Goal: Task Accomplishment & Management: Manage account settings

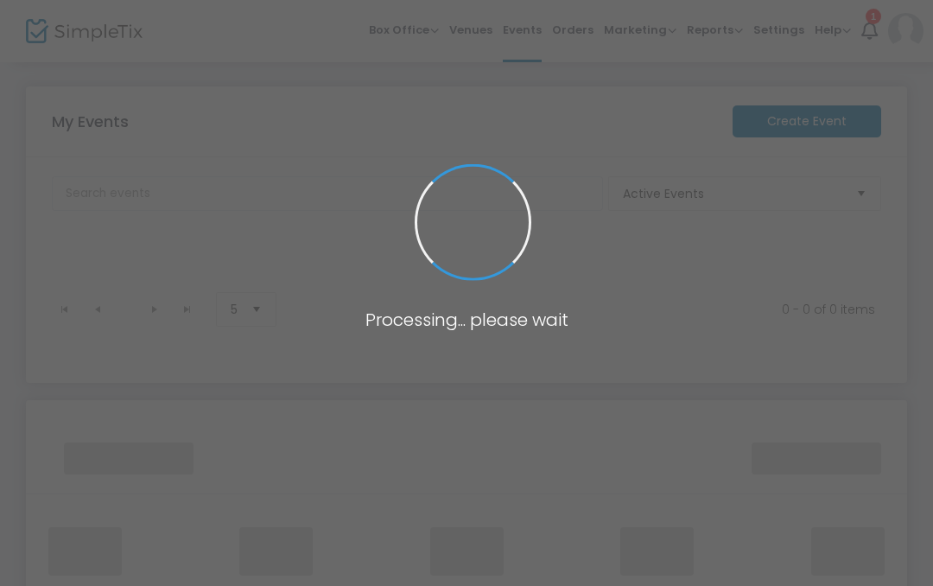
click at [785, 17] on span at bounding box center [466, 293] width 933 height 586
click at [768, 37] on span at bounding box center [466, 293] width 933 height 586
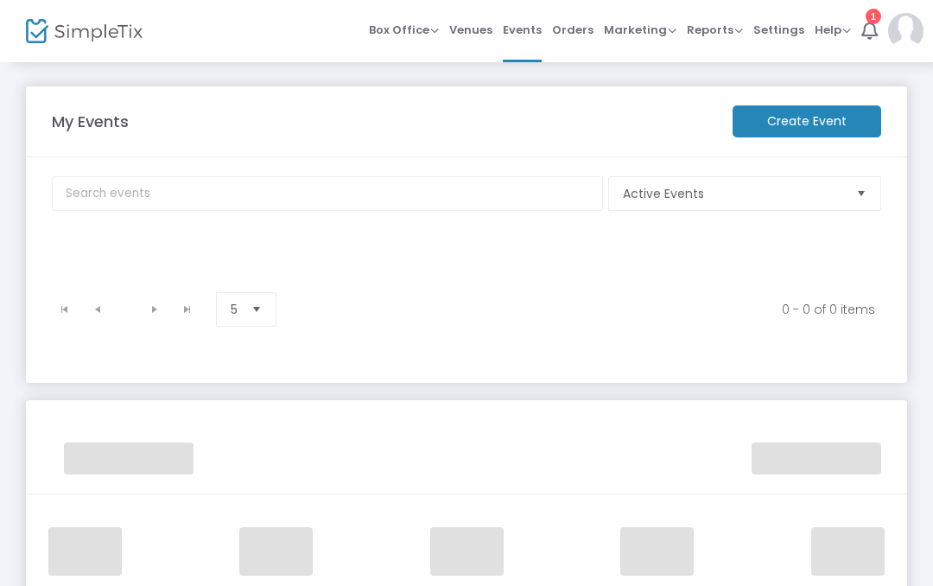
click at [785, 26] on span "Settings" at bounding box center [778, 30] width 51 height 44
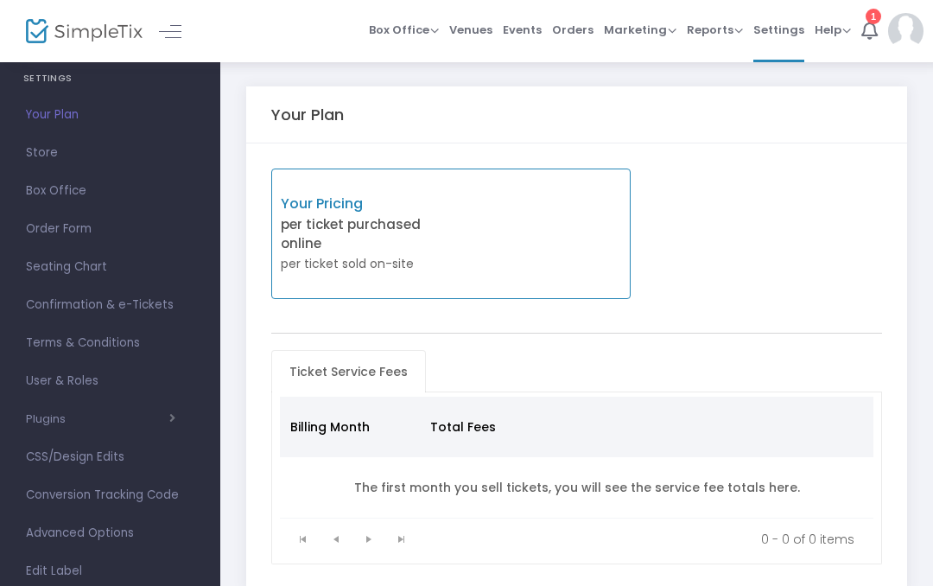
scroll to position [33, 0]
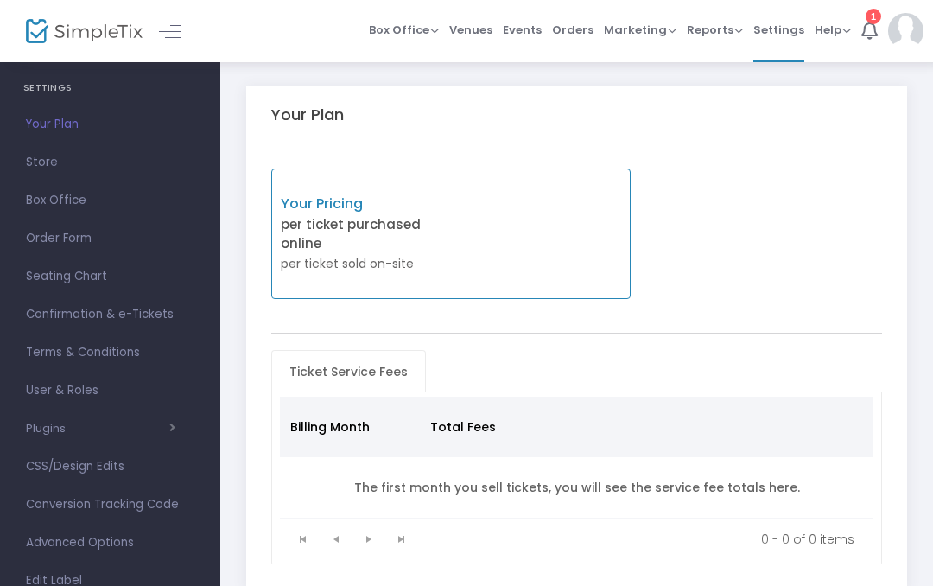
click at [47, 201] on span "Box Office" at bounding box center [110, 200] width 168 height 22
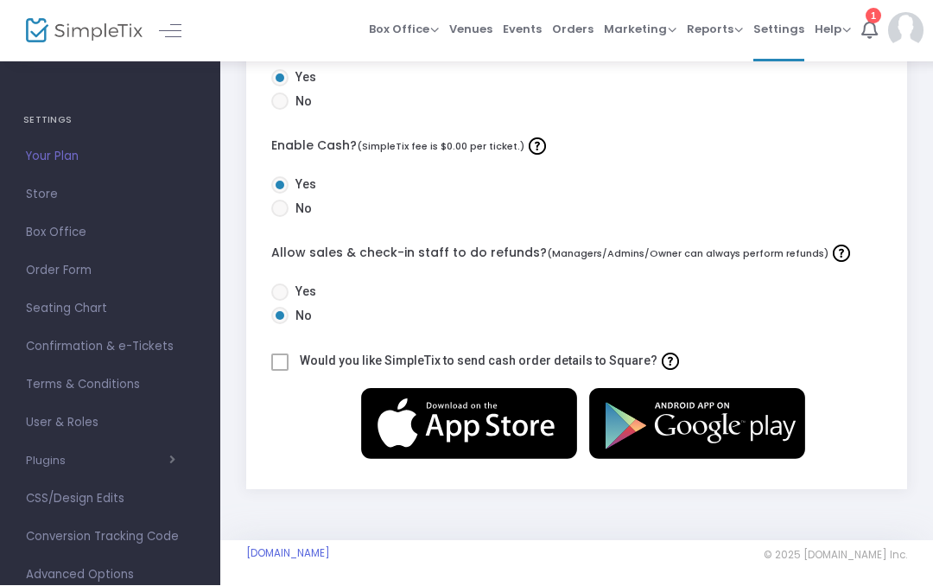
click at [80, 415] on span "User & Roles" at bounding box center [110, 423] width 168 height 22
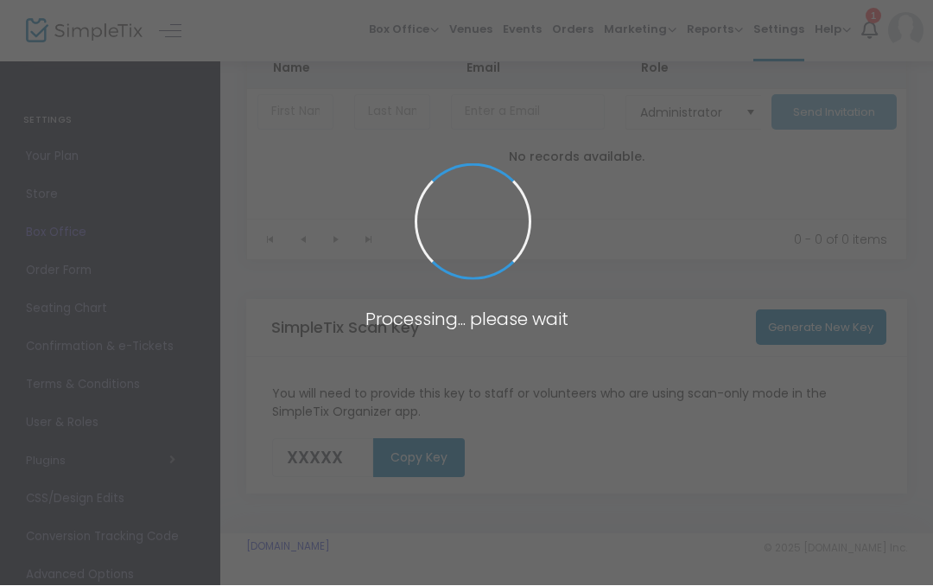
scroll to position [168, 0]
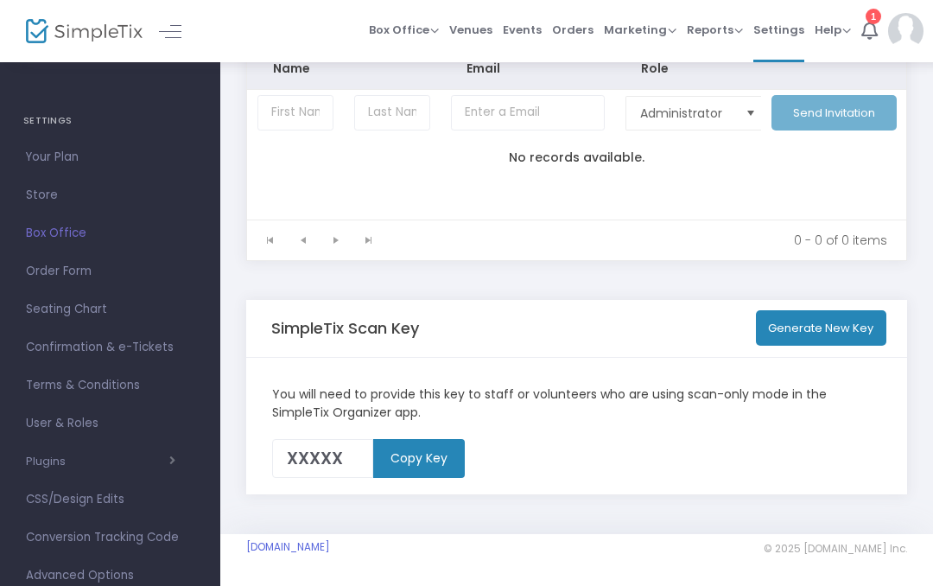
click at [779, 325] on button "Generate New Key" at bounding box center [821, 327] width 131 height 35
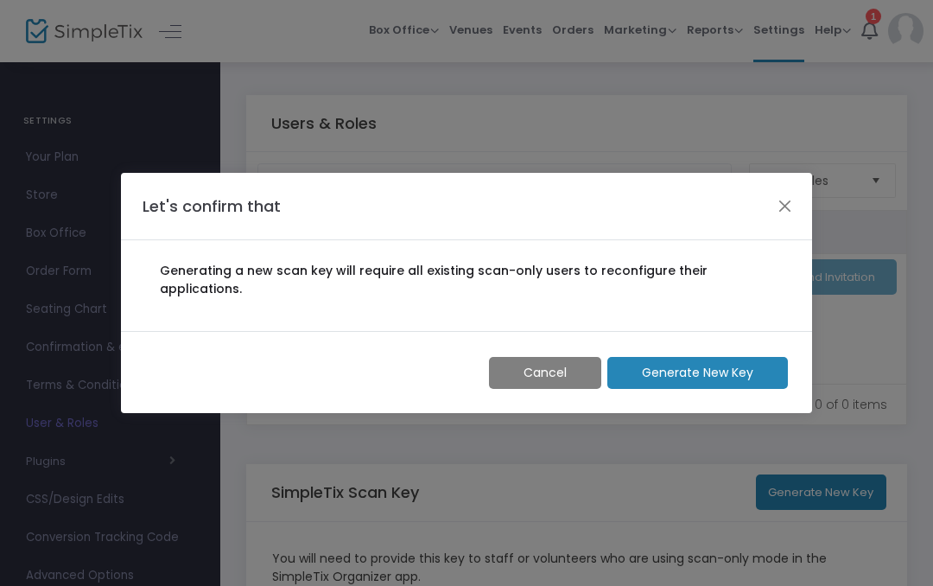
click at [704, 364] on span "Generate New Key" at bounding box center [697, 373] width 111 height 18
click at [696, 364] on span "Generate New Key" at bounding box center [697, 373] width 111 height 18
click at [783, 213] on button "Close" at bounding box center [785, 206] width 22 height 22
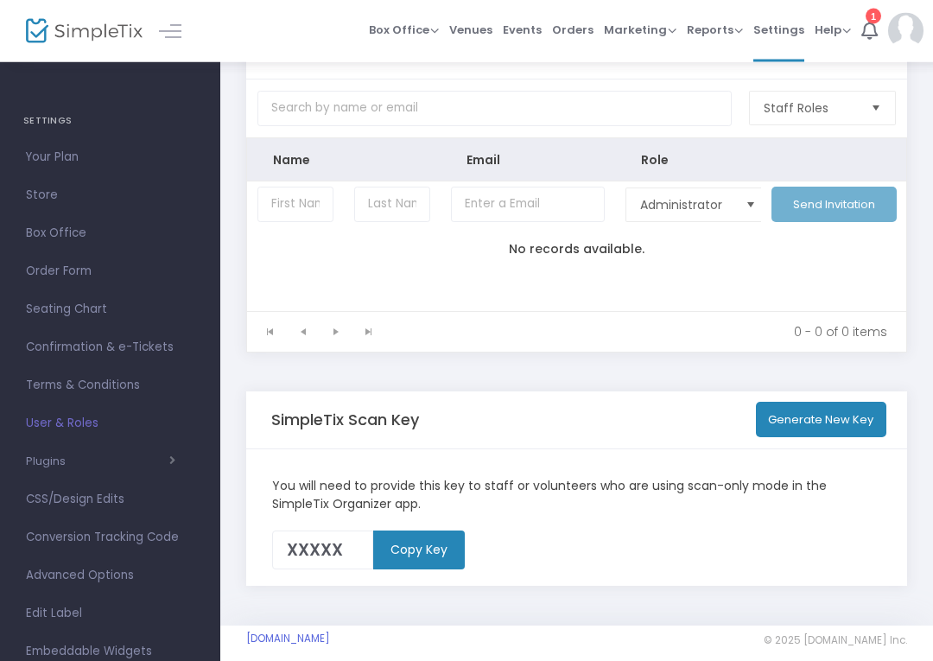
scroll to position [85, 0]
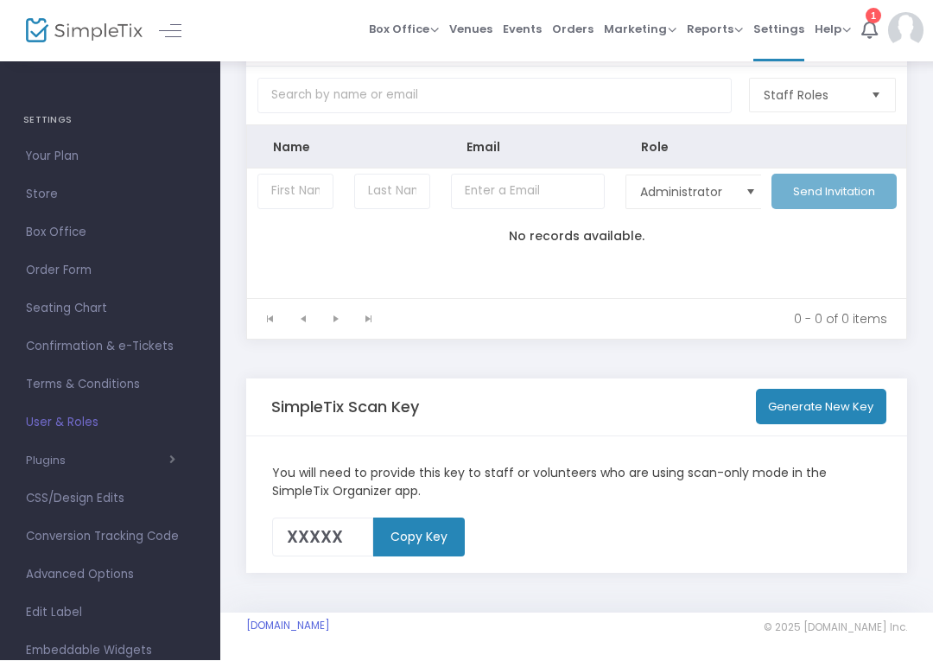
click at [418, 538] on m-button "Copy Key" at bounding box center [419, 537] width 92 height 39
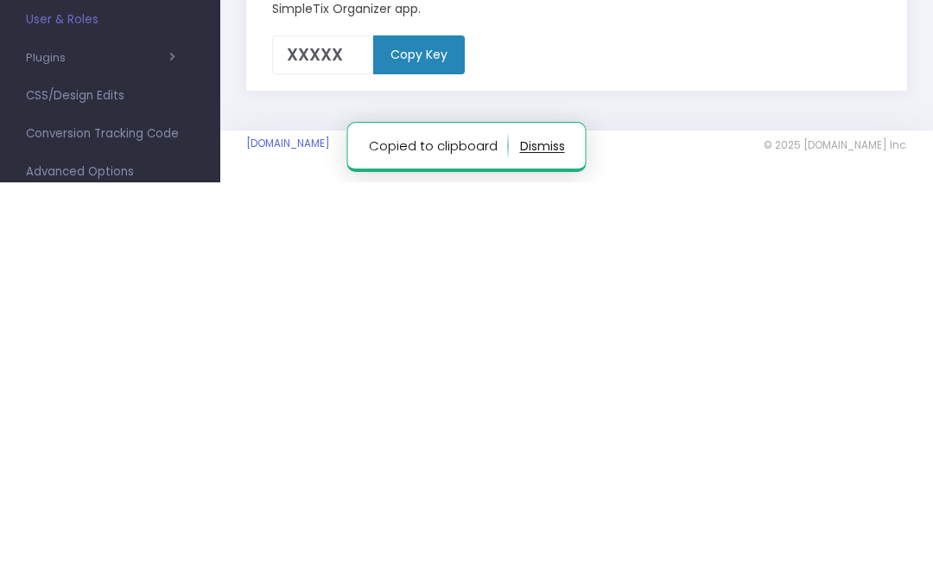
click at [607, 358] on div "You will need to provide this key to staff or volunteers who are using scan-onl…" at bounding box center [576, 426] width 661 height 137
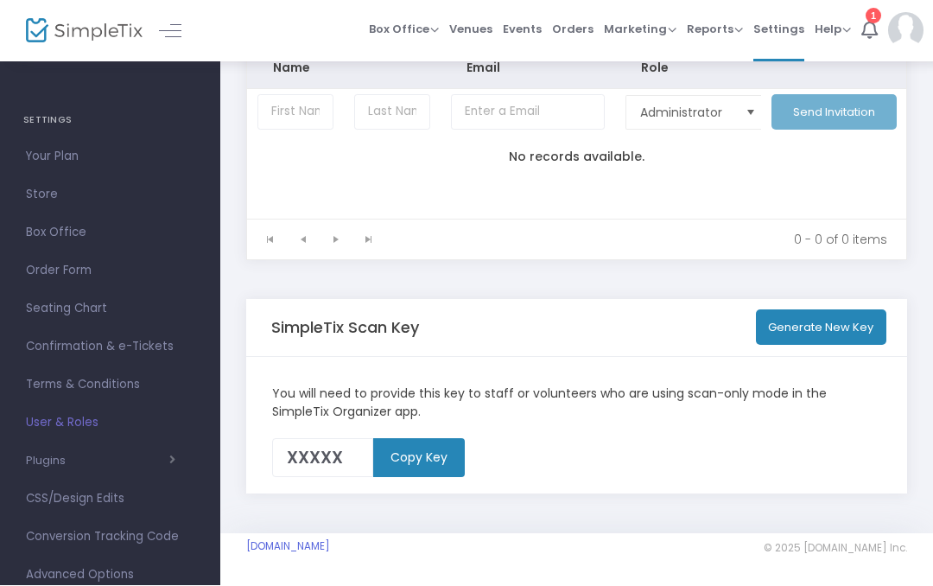
scroll to position [125, 0]
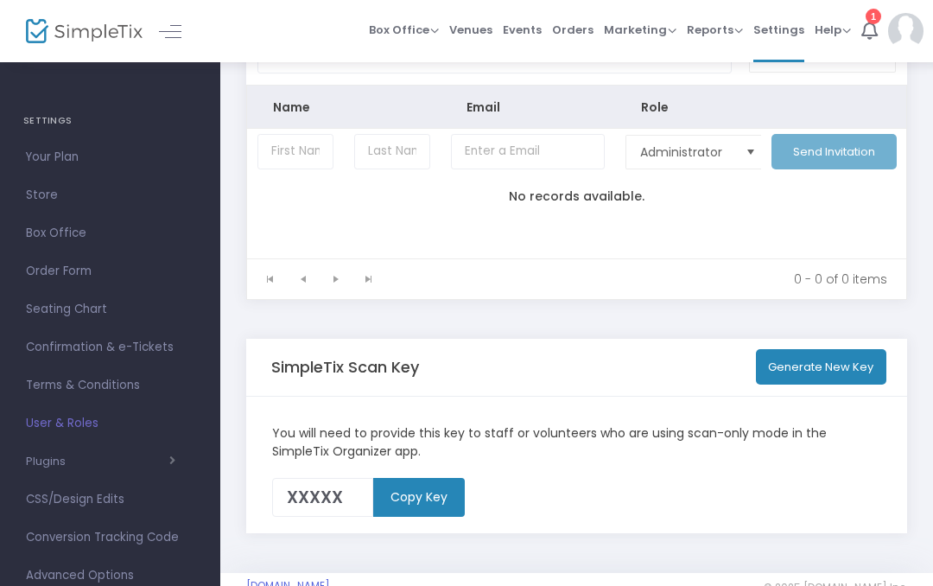
click at [829, 370] on button "Generate New Key" at bounding box center [821, 366] width 131 height 35
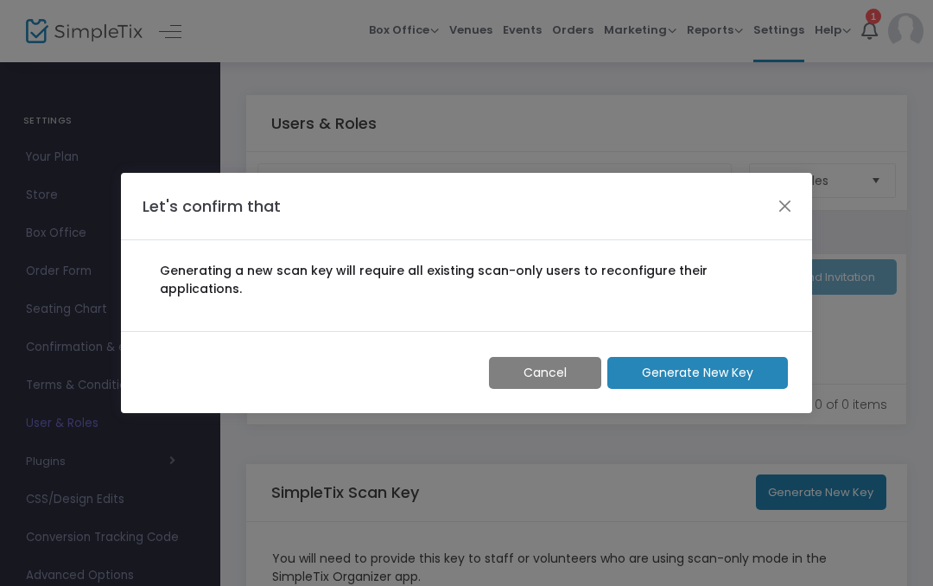
click at [732, 378] on m-button "Generate New Key" at bounding box center [697, 373] width 181 height 32
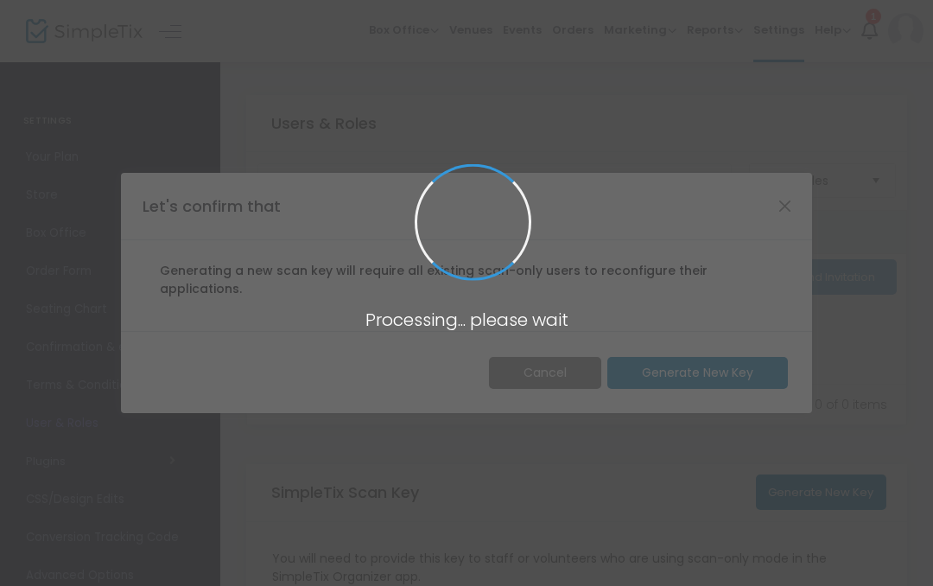
click at [738, 384] on span at bounding box center [466, 293] width 933 height 586
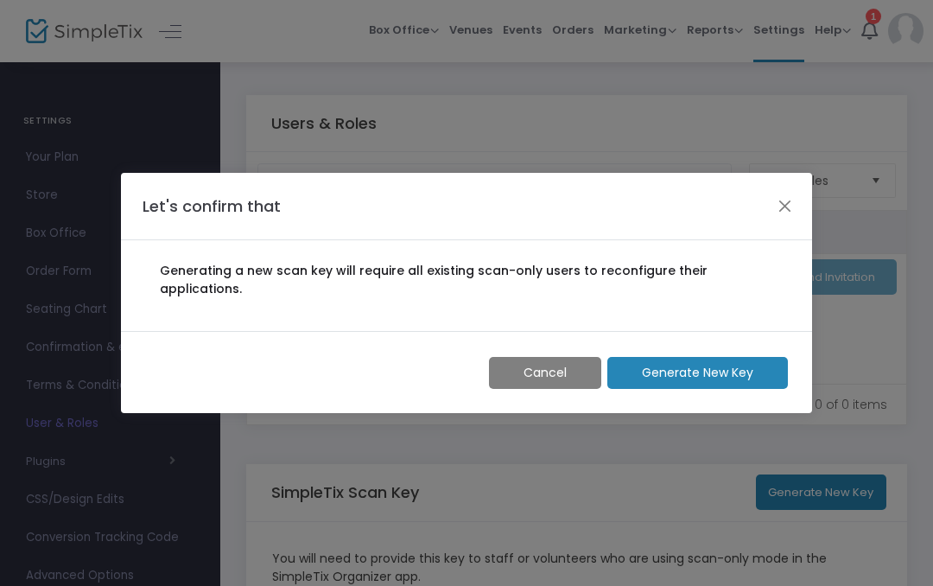
click at [791, 204] on button "Close" at bounding box center [785, 206] width 22 height 22
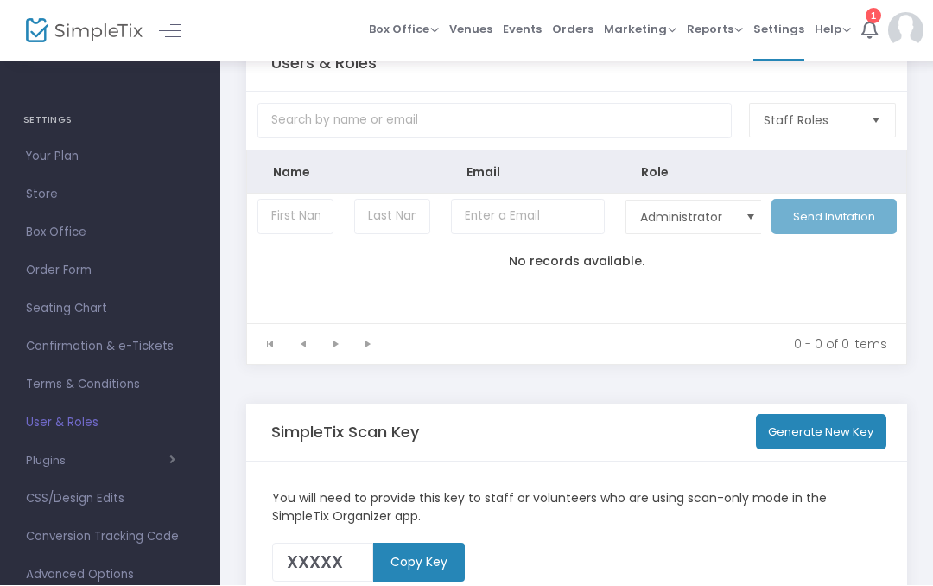
scroll to position [168, 0]
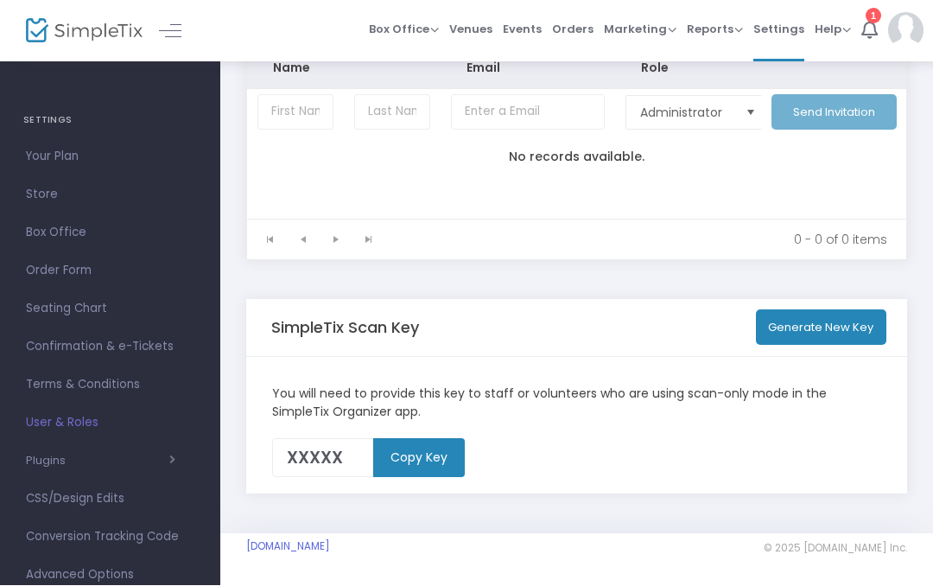
click at [434, 457] on m-button "Copy Key" at bounding box center [419, 458] width 92 height 39
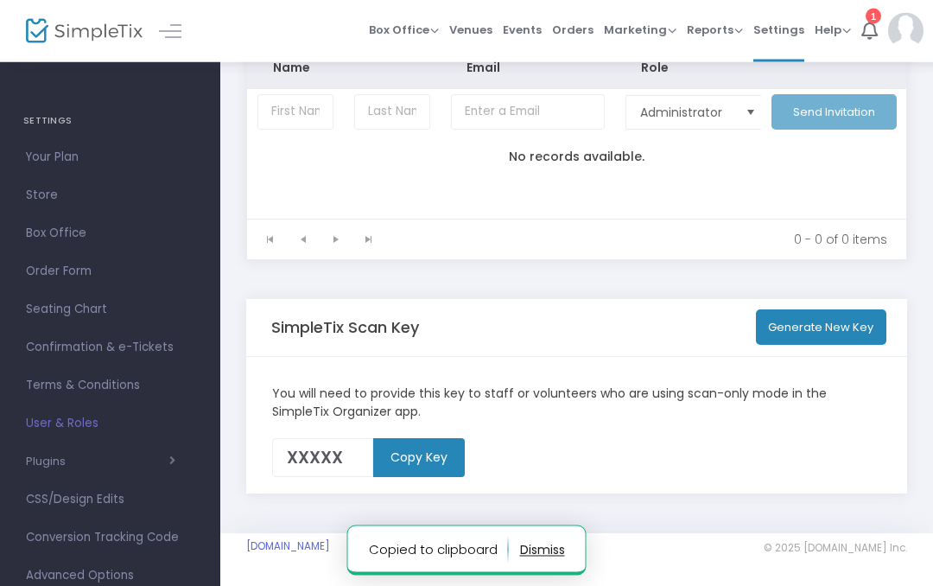
click at [668, 156] on td "No records available." at bounding box center [576, 157] width 659 height 43
